Goal: Transaction & Acquisition: Purchase product/service

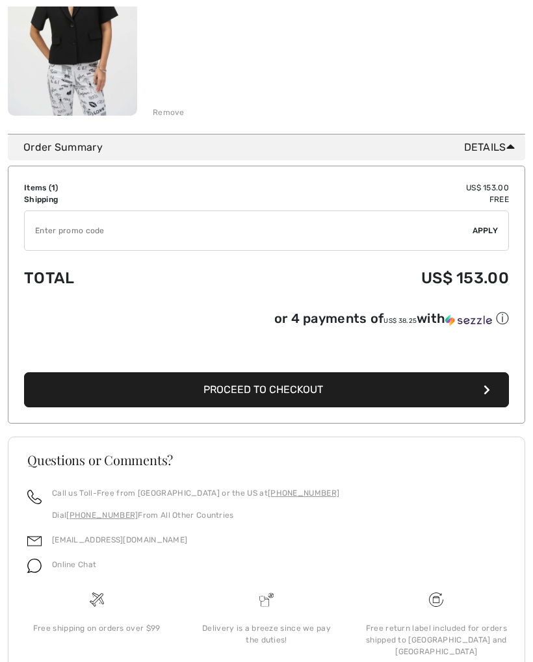
scroll to position [271, 0]
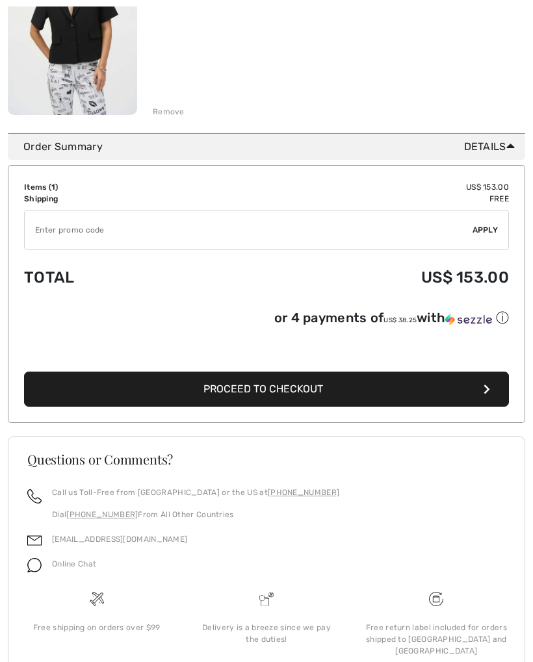
click at [267, 388] on span "Proceed to Checkout" at bounding box center [262, 389] width 119 height 12
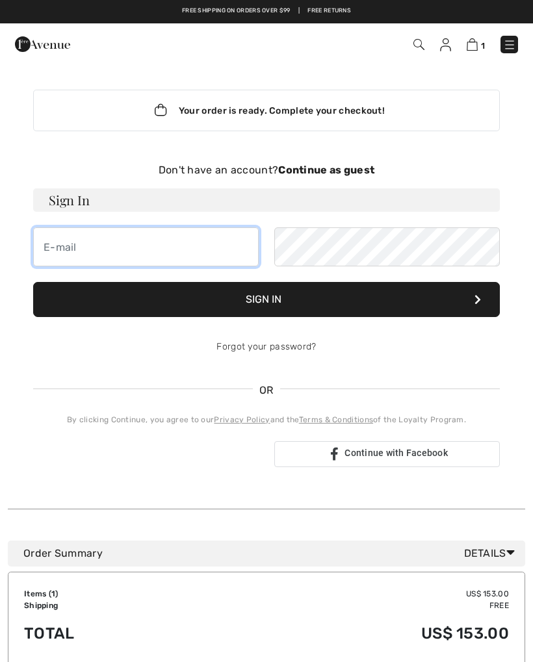
click at [62, 242] on input "email" at bounding box center [145, 246] width 225 height 39
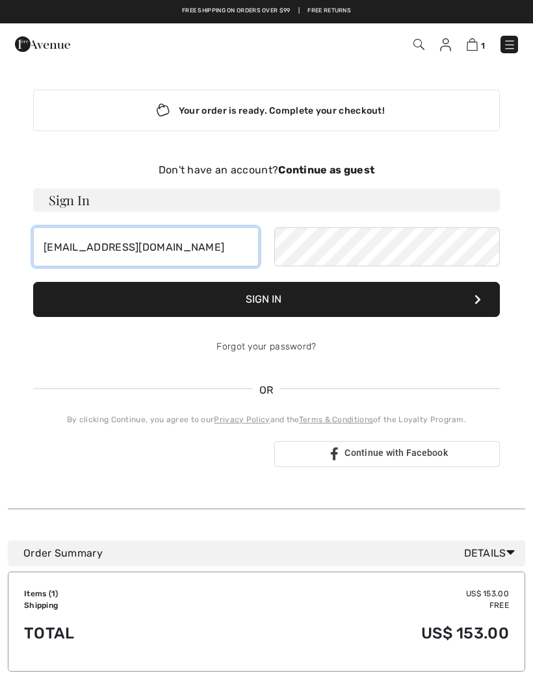
type input "[EMAIL_ADDRESS][DOMAIN_NAME]"
click at [268, 294] on button "Sign In" at bounding box center [266, 299] width 466 height 35
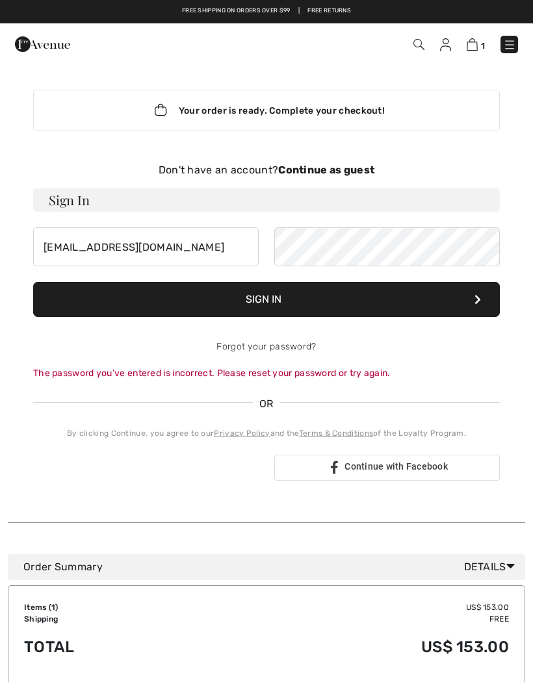
click at [278, 299] on button "Sign In" at bounding box center [266, 299] width 466 height 35
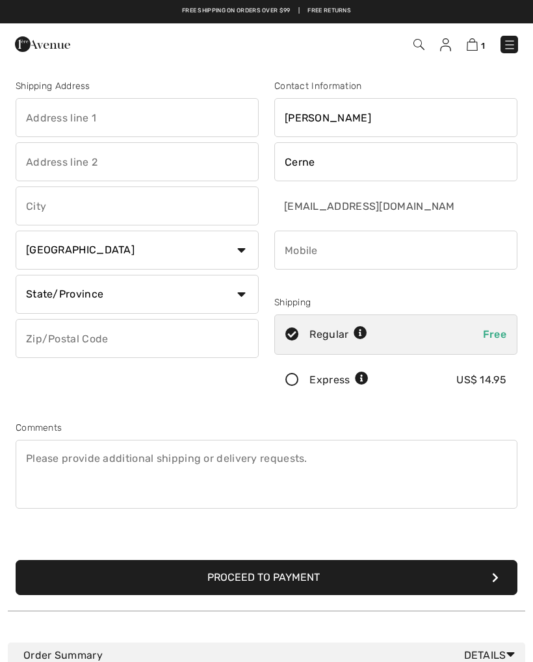
click at [244, 245] on select "Country Canada United States Afghanistan Aland Islands Albania Algeria American…" at bounding box center [137, 250] width 243 height 39
select select "US"
click at [239, 294] on select "State/Province Alabama Alaska American Samoa Arizona Arkansas California Colora…" at bounding box center [137, 294] width 243 height 39
select select "IL"
click at [52, 331] on input "text" at bounding box center [137, 338] width 243 height 39
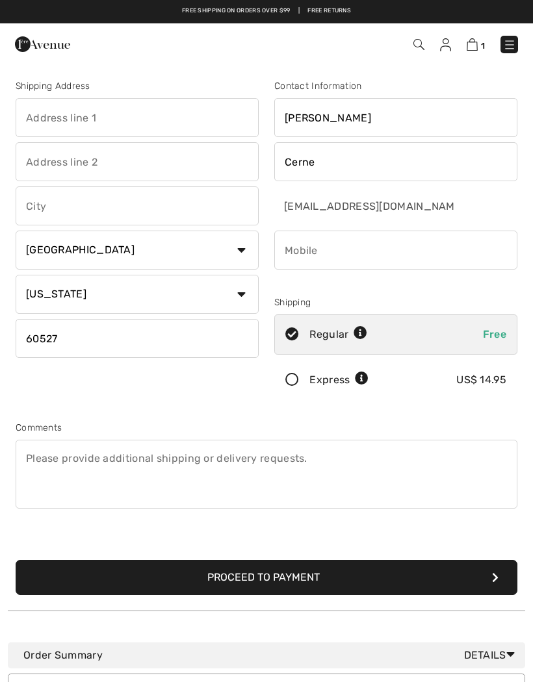
type input "60527"
click at [292, 375] on icon at bounding box center [292, 380] width 34 height 14
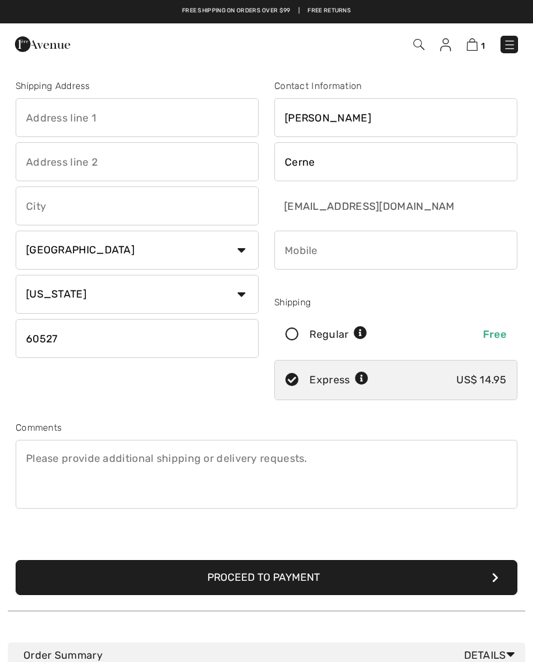
click at [294, 244] on input "phone" at bounding box center [395, 250] width 243 height 39
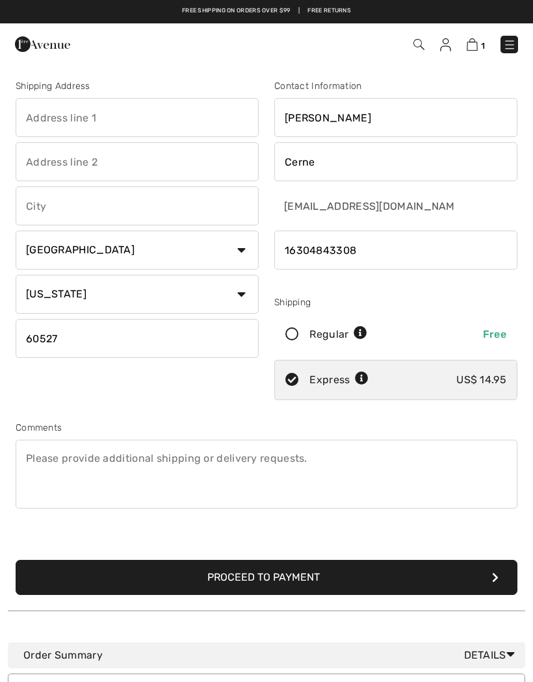
type input "16304843308"
click at [41, 108] on input "text" at bounding box center [137, 117] width 243 height 39
type input "[STREET_ADDRESS]"
click at [45, 201] on input "text" at bounding box center [137, 205] width 243 height 39
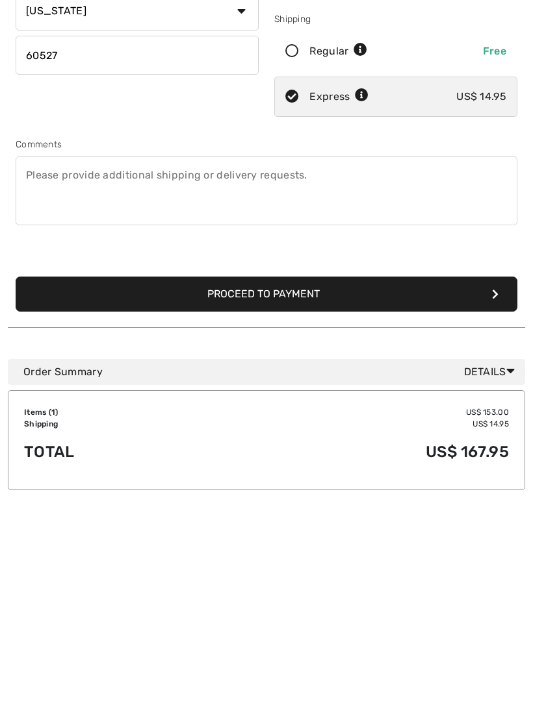
type input "[PERSON_NAME][GEOGRAPHIC_DATA]"
click at [268, 463] on button "Proceed to Payment" at bounding box center [266, 480] width 501 height 35
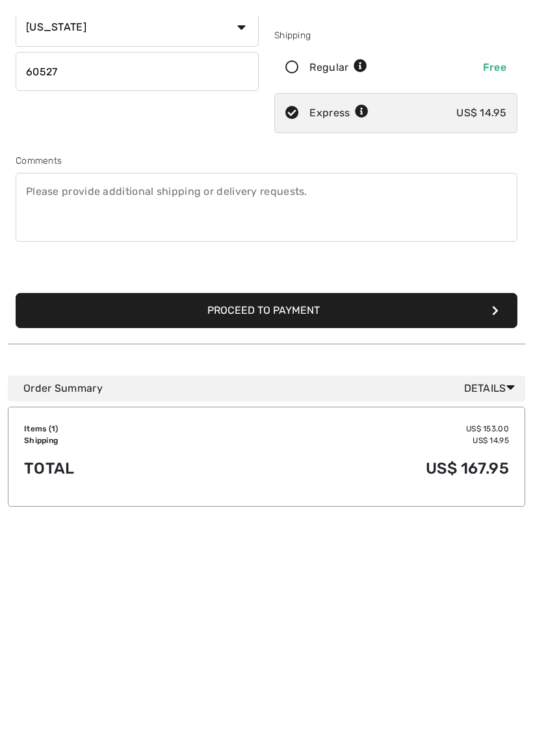
scroll to position [284, 0]
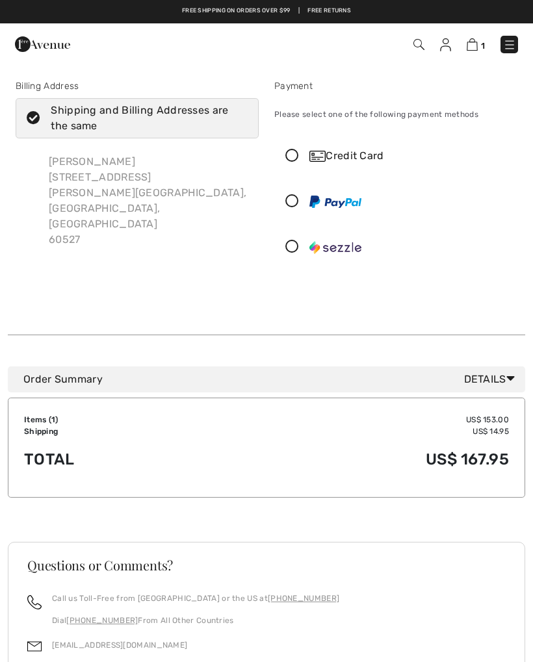
click at [288, 152] on icon at bounding box center [292, 156] width 34 height 14
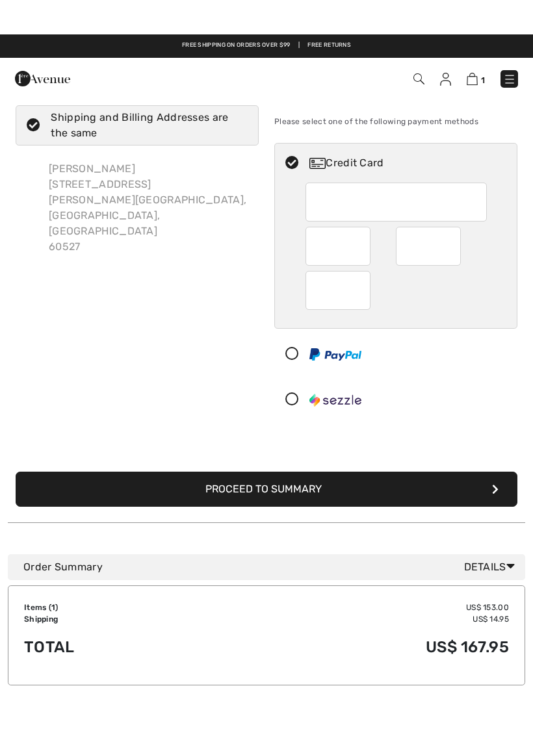
scroll to position [23, 0]
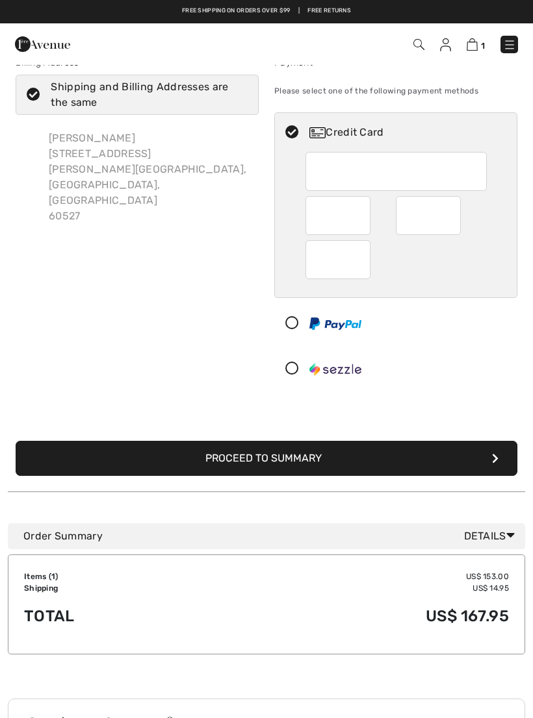
click at [269, 451] on button "Proceed to Summary" at bounding box center [266, 458] width 501 height 35
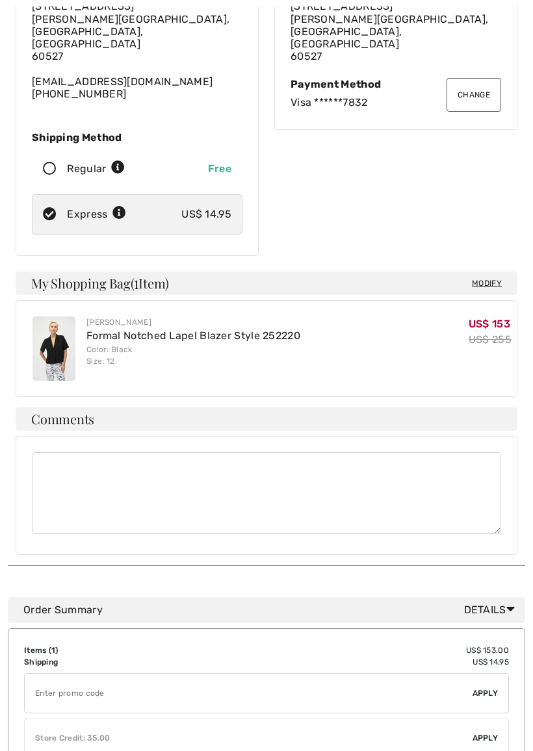
scroll to position [149, 0]
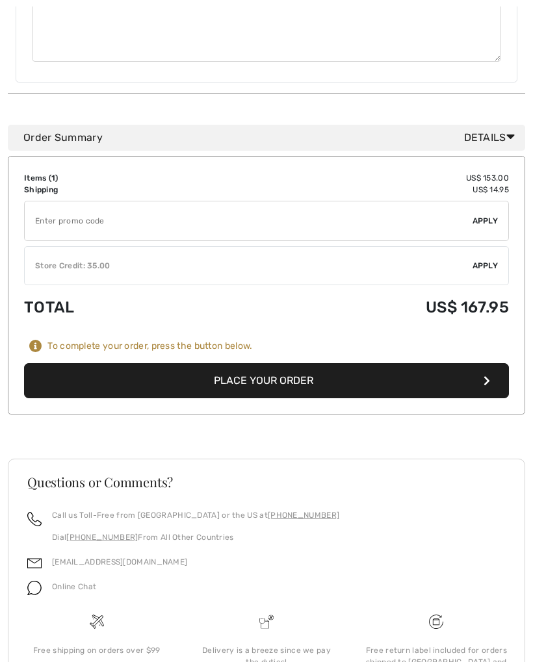
click at [273, 364] on button "Place Your Order" at bounding box center [266, 381] width 484 height 35
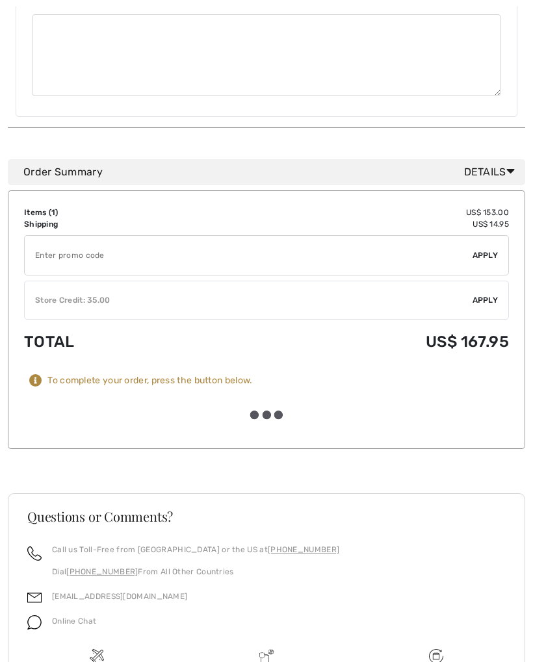
scroll to position [621, 0]
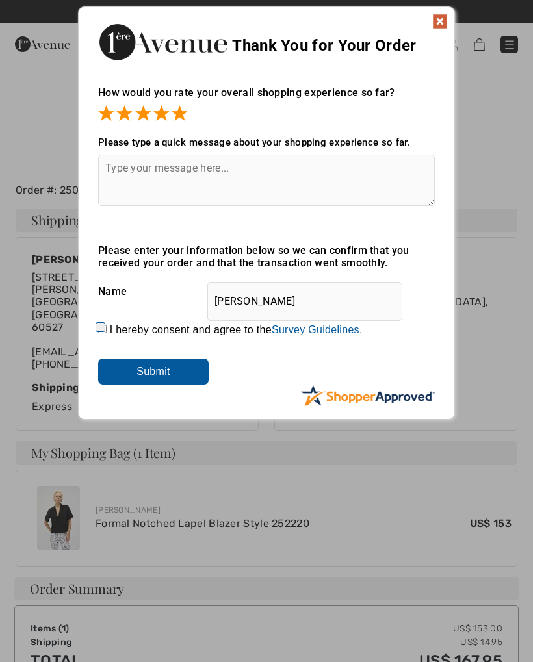
click at [166, 364] on input "Submit" at bounding box center [153, 371] width 110 height 26
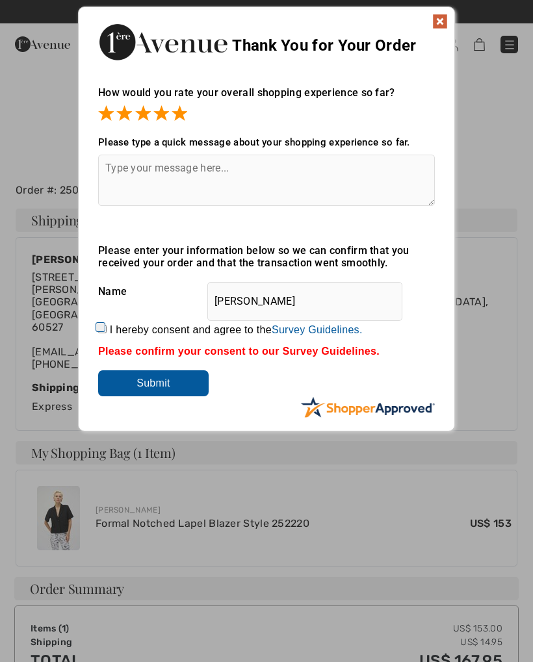
click at [162, 385] on input "Submit" at bounding box center [153, 383] width 110 height 26
click at [121, 158] on textarea at bounding box center [266, 180] width 336 height 51
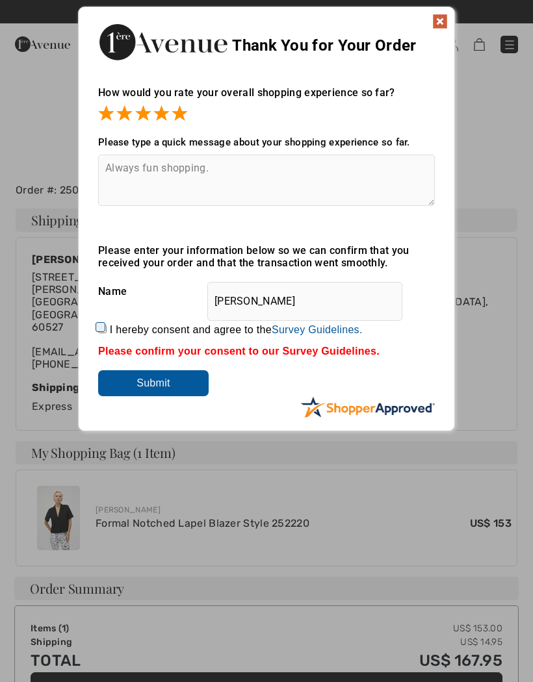
type textarea "Always fun shopping."
click at [439, 23] on img at bounding box center [440, 22] width 16 height 16
